Goal: Ask a question

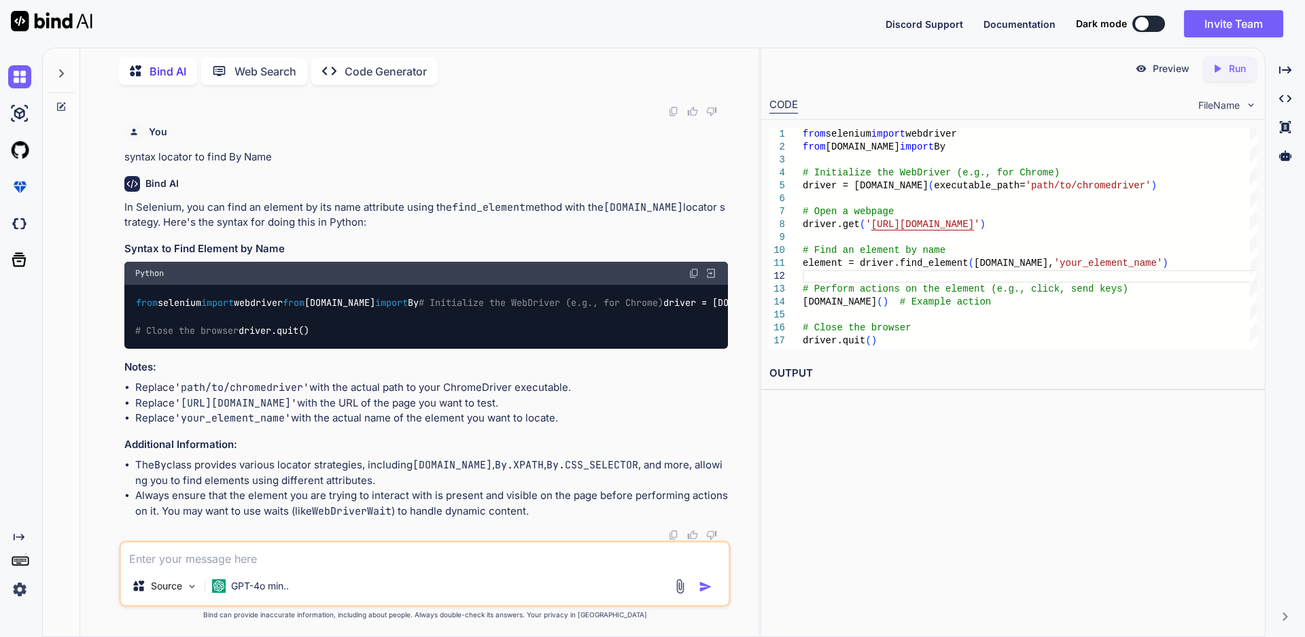
scroll to position [696, 0]
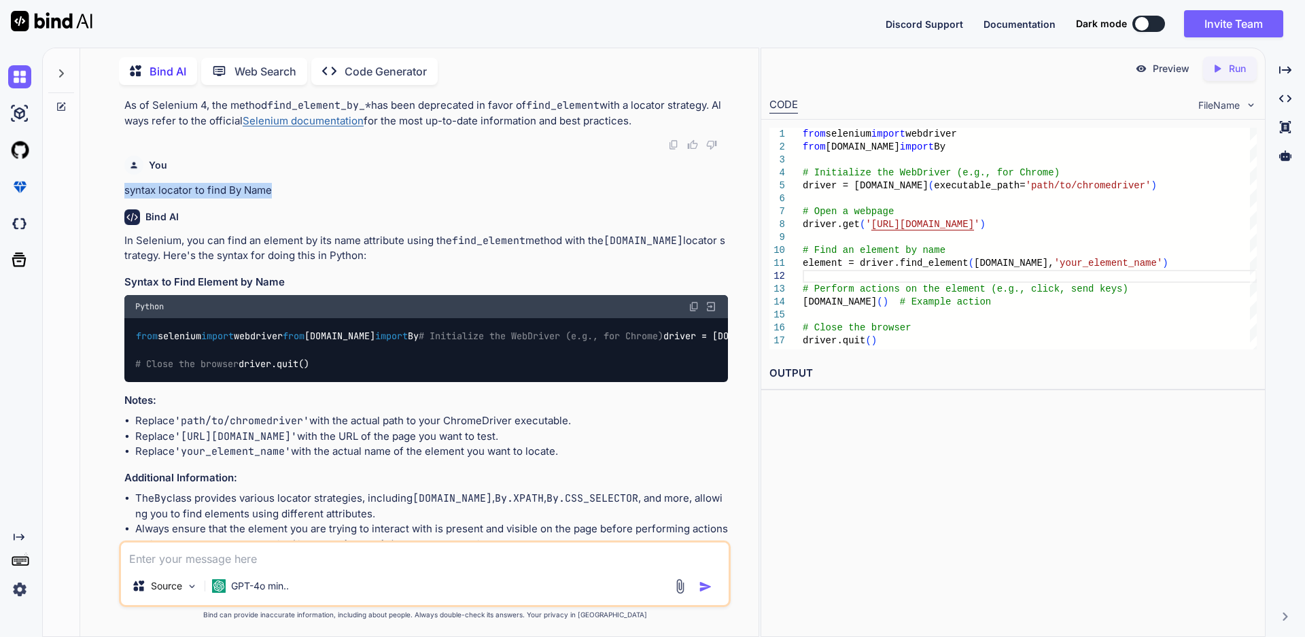
drag, startPoint x: 285, startPoint y: 373, endPoint x: 121, endPoint y: 369, distance: 163.9
click at [122, 369] on div "You how to find locator by id in selenium Bind AI In Selenium, you can find an …" at bounding box center [426, 318] width 609 height 445
copy p "syntax locator to find By Name"
click at [195, 560] on textarea at bounding box center [425, 554] width 608 height 24
paste textarea "syntax locator to find By Name"
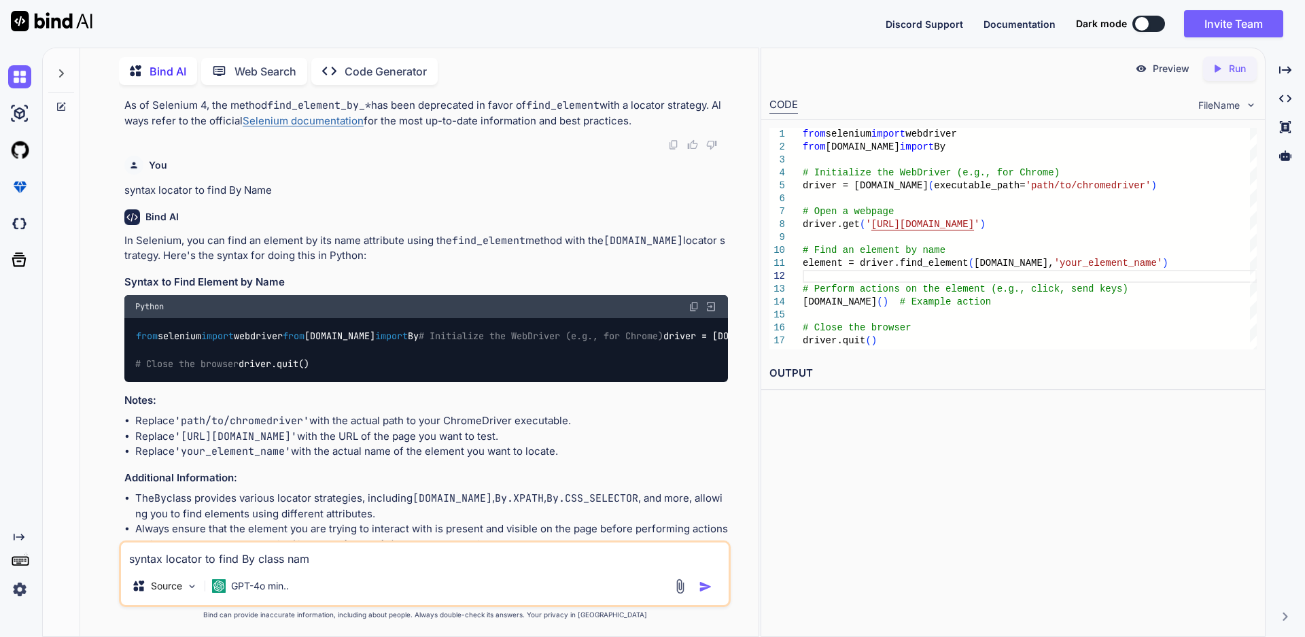
type textarea "syntax locator to find By class name"
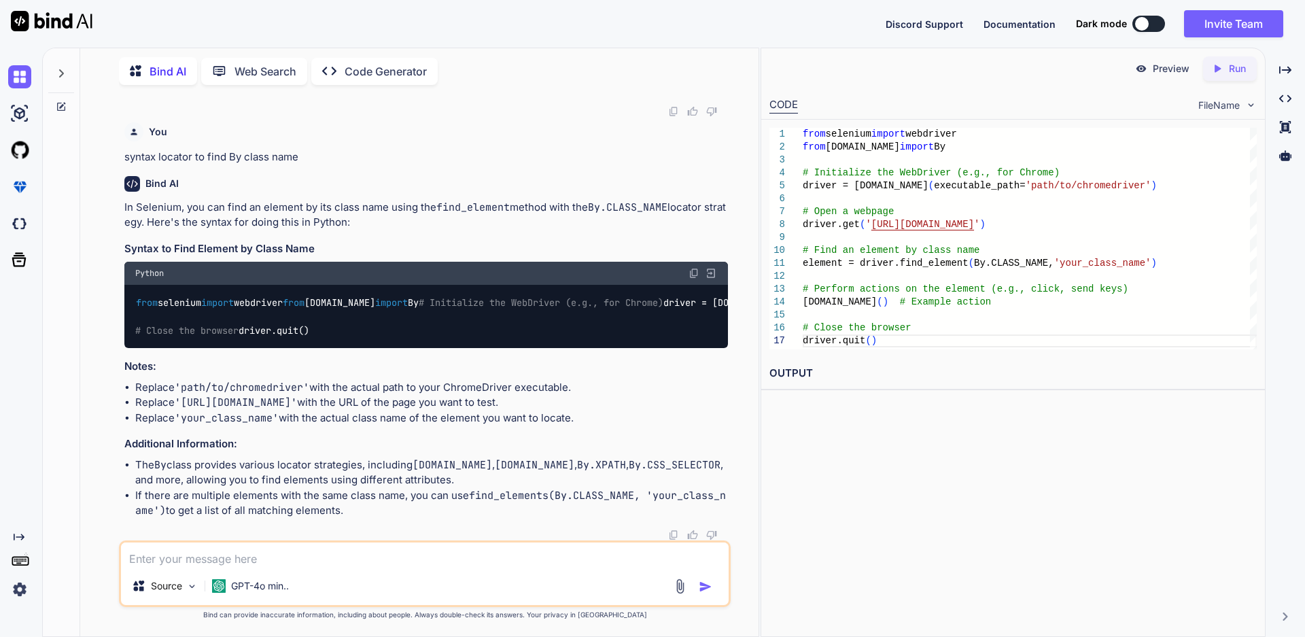
scroll to position [1721, 0]
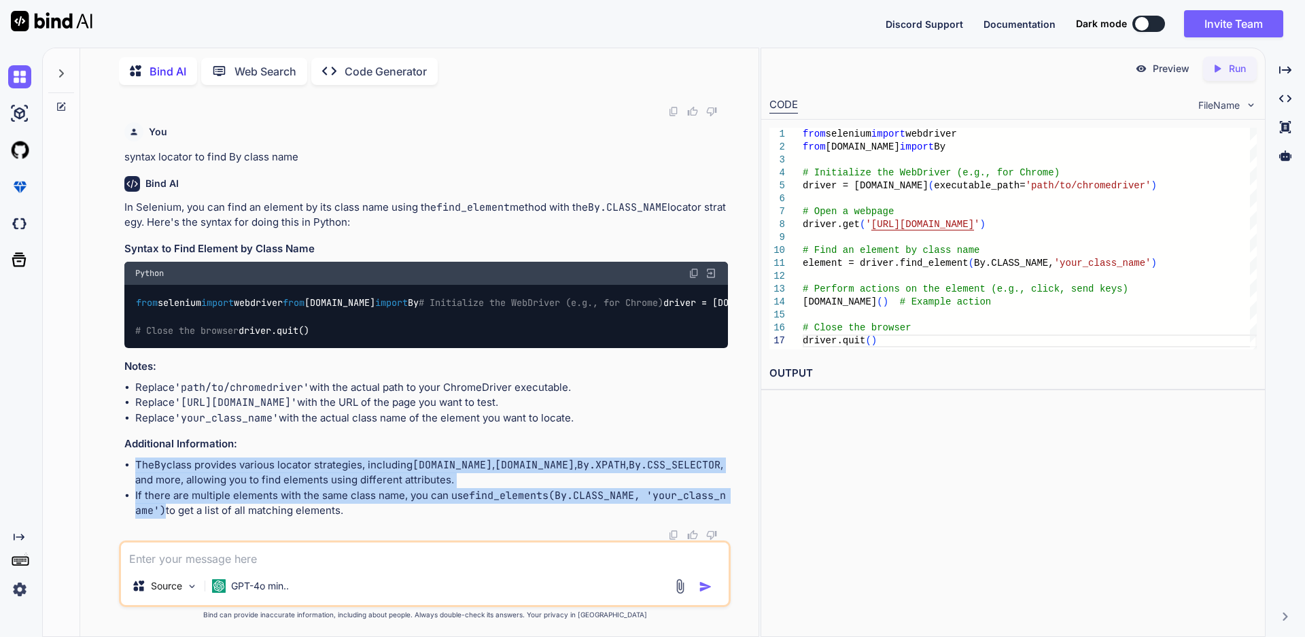
drag, startPoint x: 165, startPoint y: 507, endPoint x: 126, endPoint y: 461, distance: 59.9
click at [126, 461] on ul "The By class provides various locator strategies, including [DOMAIN_NAME] , [DO…" at bounding box center [426, 487] width 604 height 61
drag, startPoint x: 345, startPoint y: 509, endPoint x: 165, endPoint y: 514, distance: 180.2
click at [165, 514] on li "If there are multiple elements with the same class name, you can use find_eleme…" at bounding box center [431, 503] width 593 height 31
click at [390, 507] on li "If there are multiple elements with the same class name, you can use find_eleme…" at bounding box center [431, 503] width 593 height 31
